Goal: Understand process/instructions

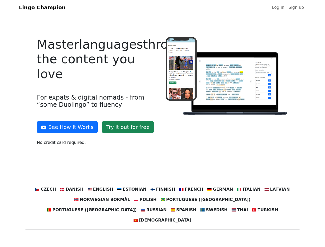
click at [163, 124] on div at bounding box center [227, 93] width 129 height 113
click at [65, 127] on button "See How It Works" at bounding box center [67, 127] width 61 height 12
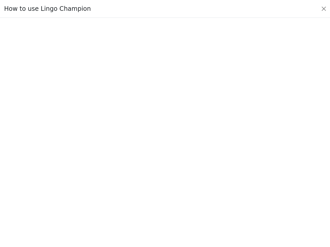
click at [55, 190] on div at bounding box center [164, 132] width 305 height 181
click at [80, 190] on div at bounding box center [164, 132] width 305 height 181
click at [106, 190] on div at bounding box center [164, 132] width 305 height 181
click at [134, 190] on div at bounding box center [164, 132] width 305 height 181
click at [162, 190] on div at bounding box center [164, 132] width 305 height 181
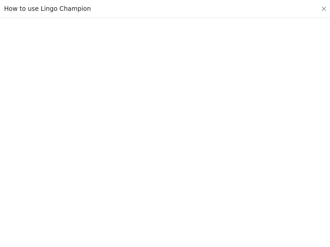
click at [188, 190] on div at bounding box center [164, 132] width 305 height 181
click at [215, 190] on div at bounding box center [164, 132] width 305 height 181
click at [241, 190] on div at bounding box center [164, 132] width 305 height 181
